Goal: Task Accomplishment & Management: Use online tool/utility

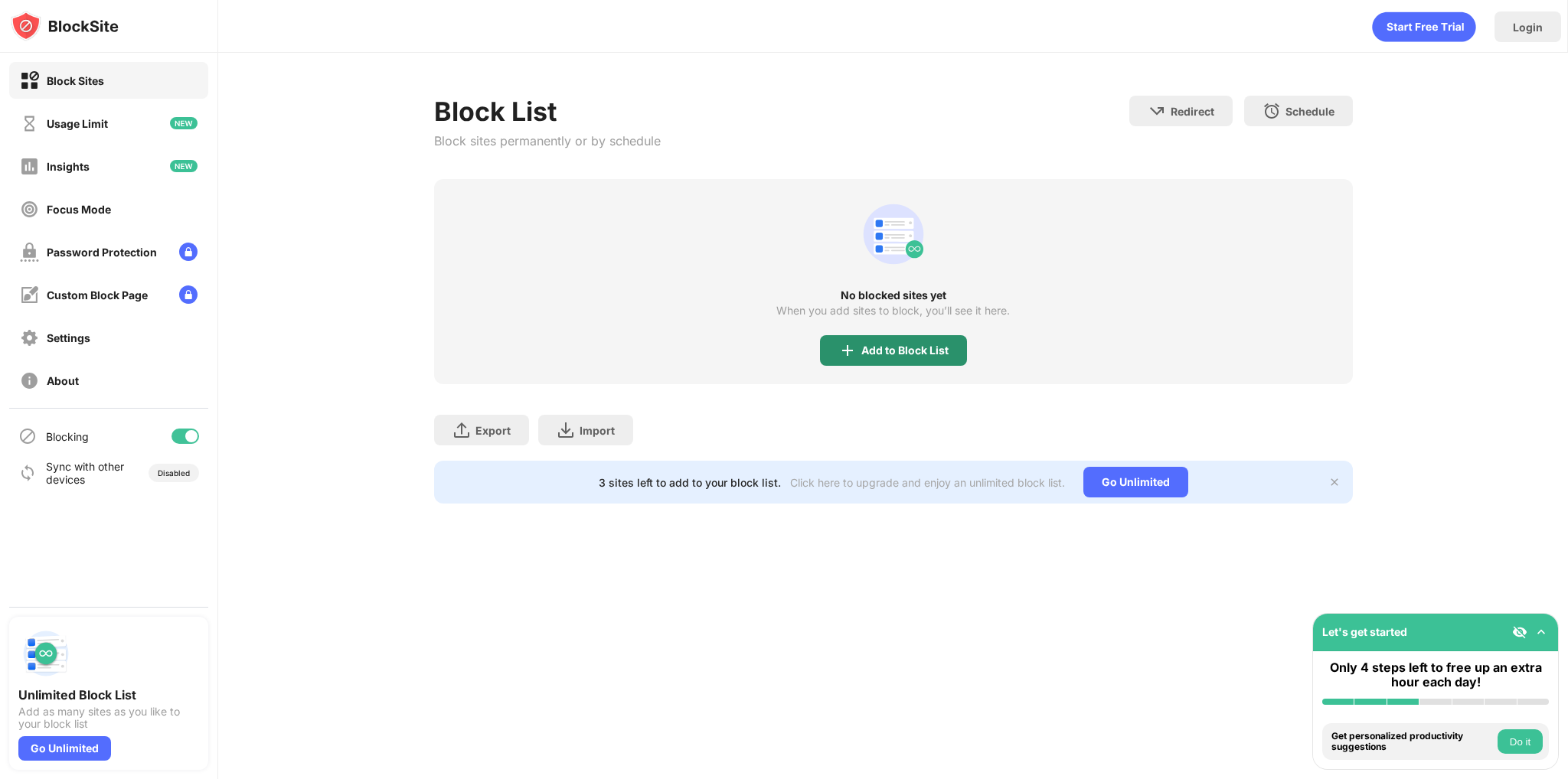
click at [946, 336] on div "Add to Block List" at bounding box center [893, 350] width 147 height 30
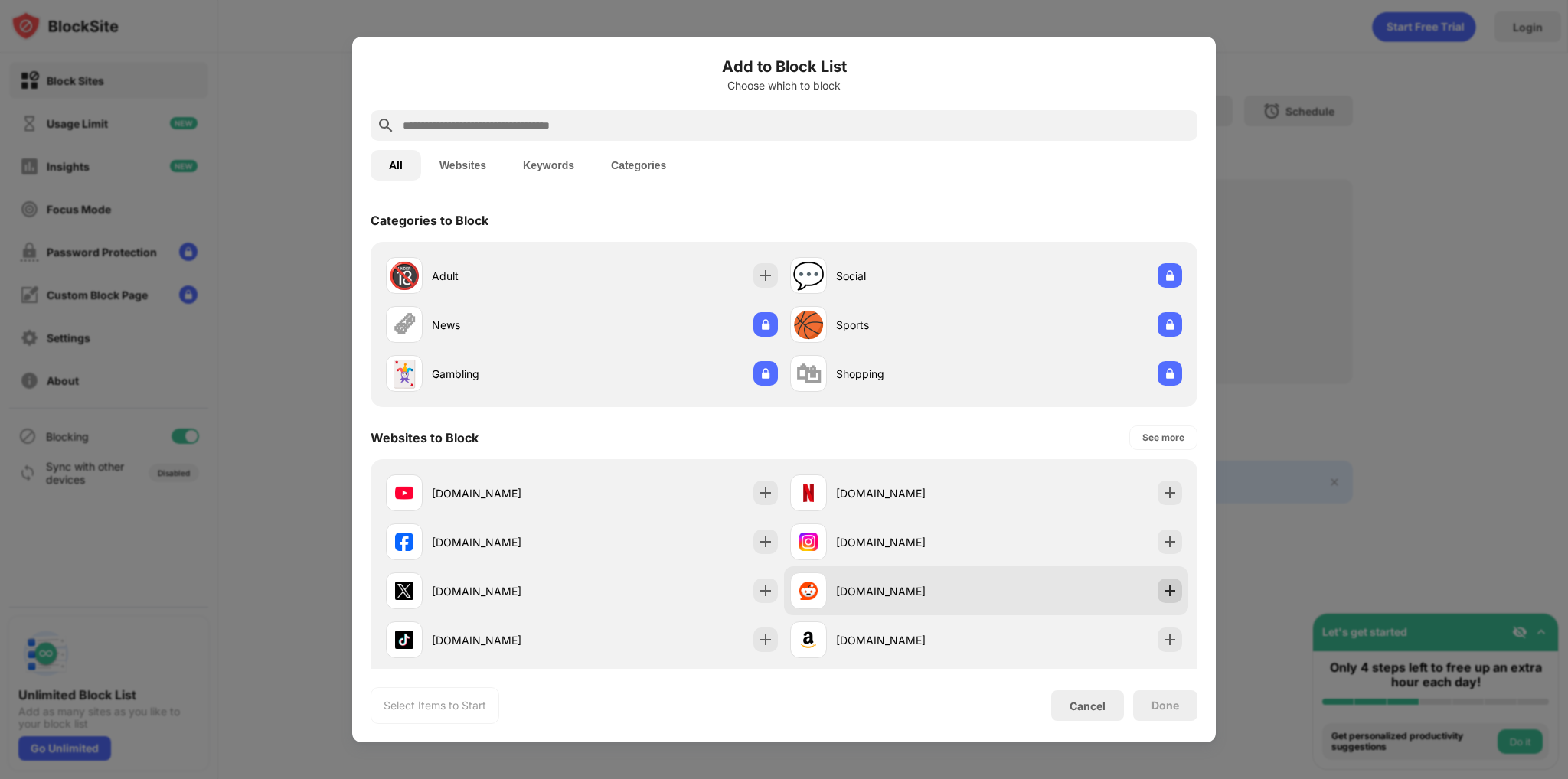
click at [1163, 594] on img at bounding box center [1170, 590] width 16 height 16
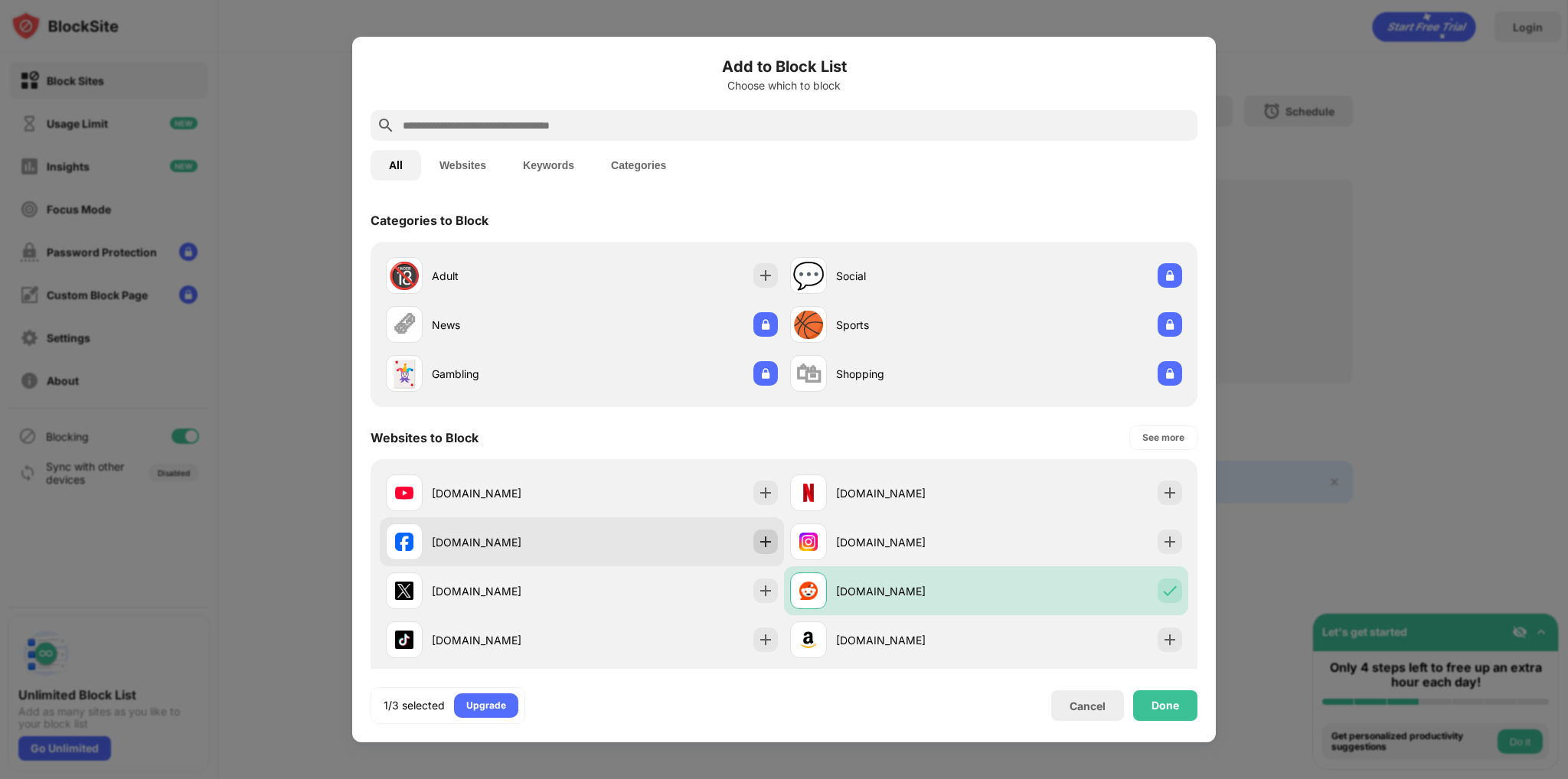
click at [759, 541] on img at bounding box center [766, 542] width 16 height 16
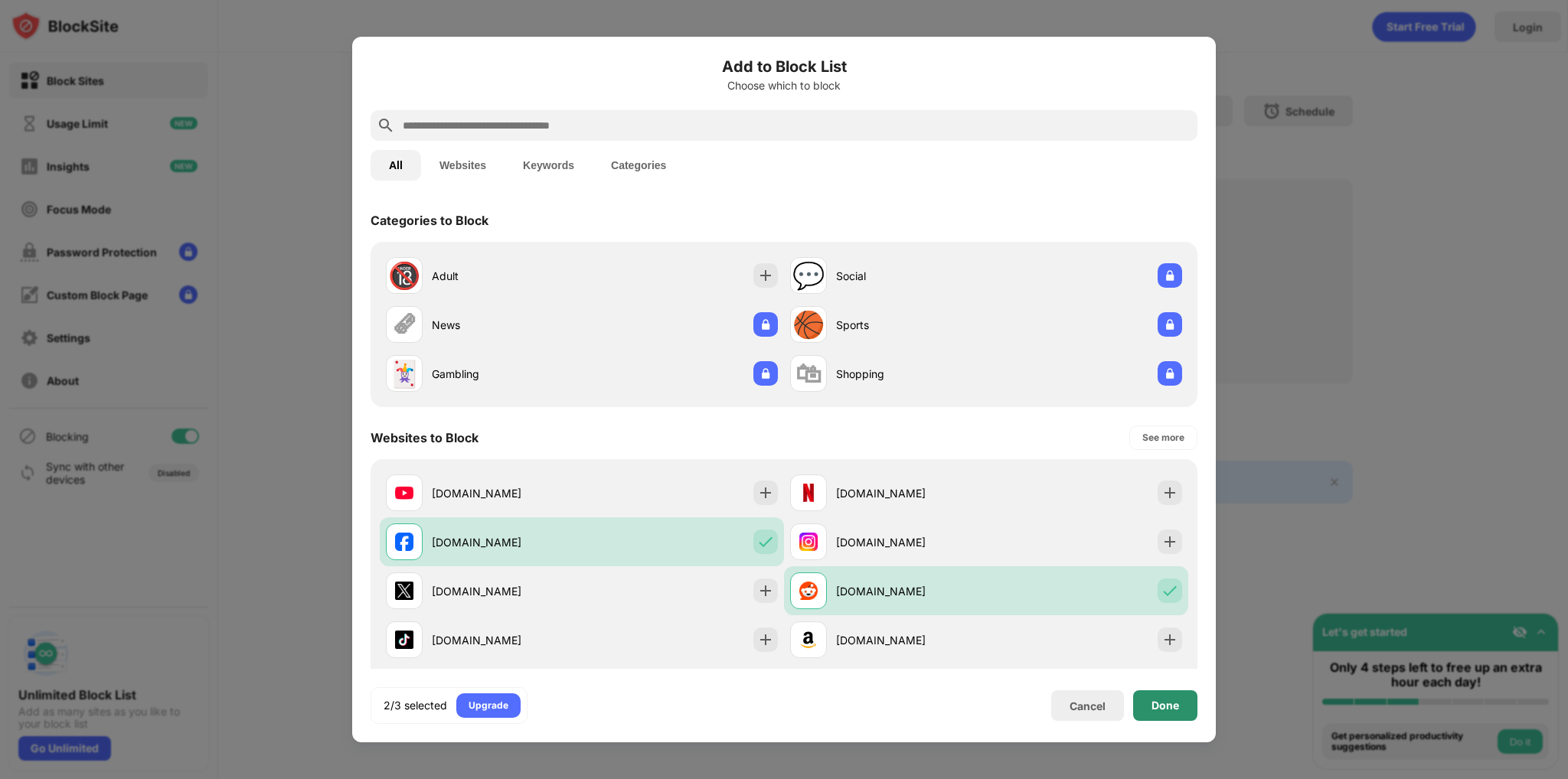
click at [1160, 704] on div "Done" at bounding box center [1165, 705] width 28 height 12
